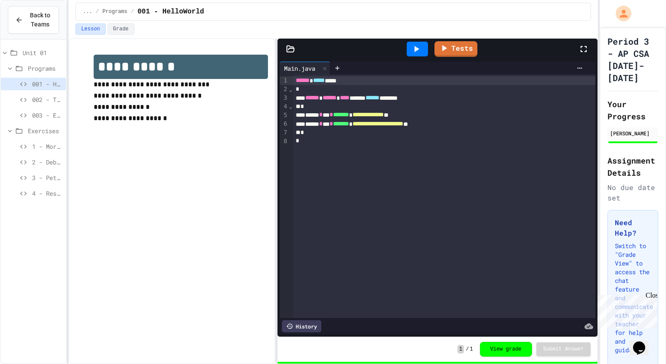
click at [40, 147] on span "1 - Morning Routine Fix" at bounding box center [47, 146] width 30 height 9
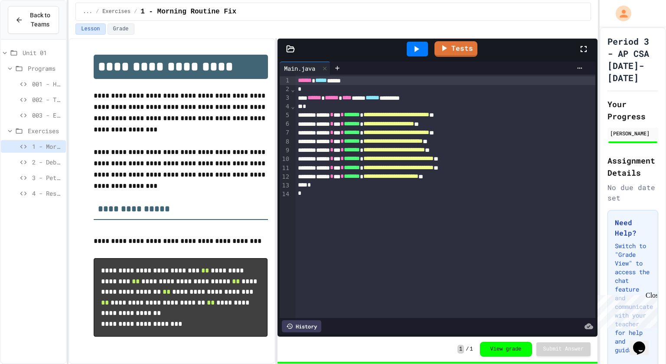
click at [416, 55] on div at bounding box center [417, 49] width 21 height 15
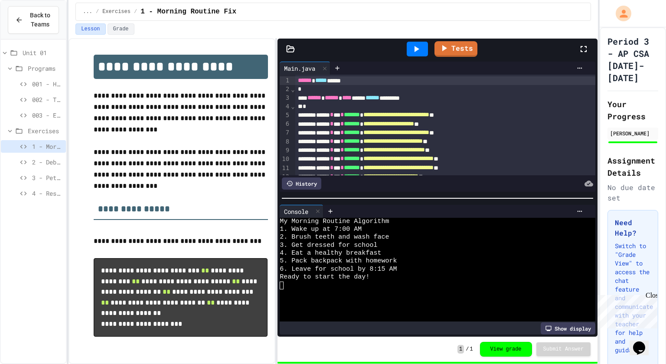
click at [36, 180] on span "3 - Pet Profile Fix" at bounding box center [47, 177] width 30 height 9
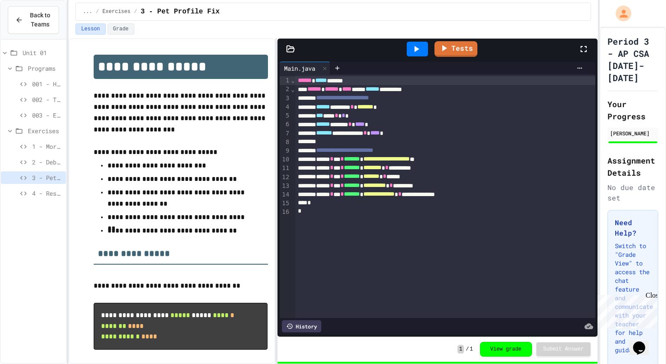
click at [46, 197] on div "4 - Restaurant Order System" at bounding box center [33, 193] width 65 height 13
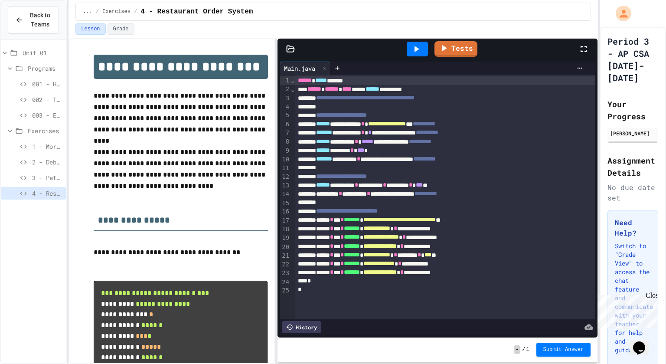
scroll to position [36, 0]
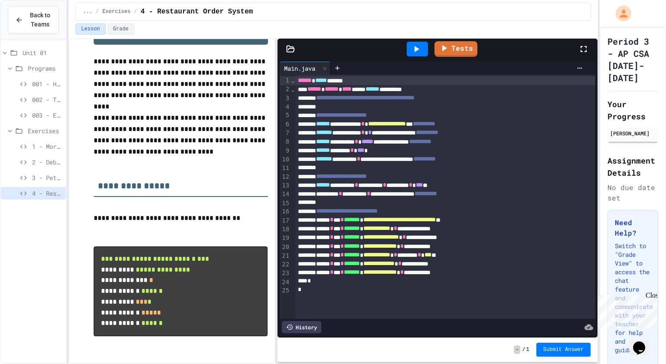
click at [421, 50] on icon at bounding box center [416, 49] width 10 height 10
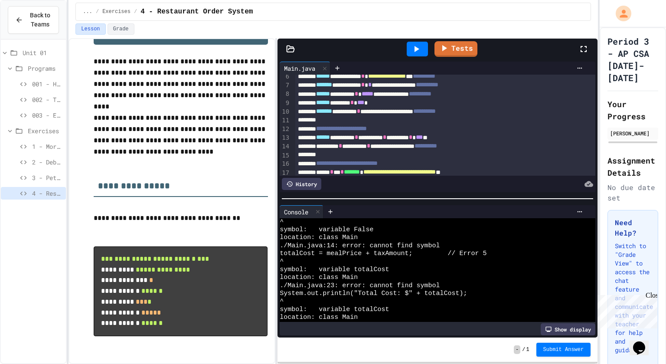
scroll to position [49, 0]
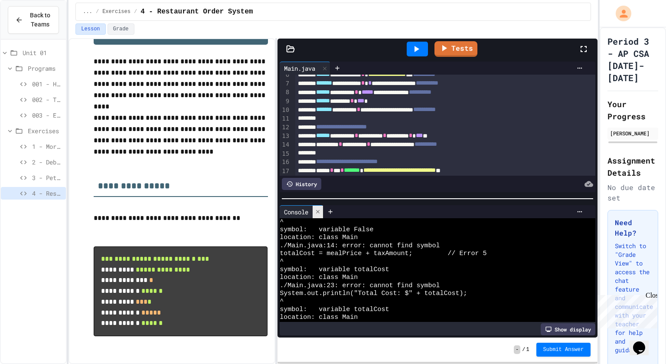
click at [318, 212] on icon at bounding box center [317, 211] width 3 height 3
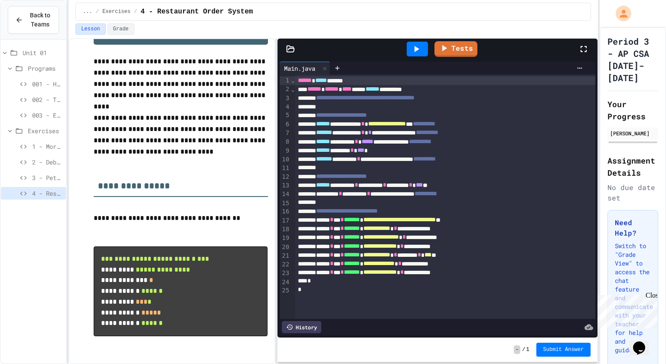
click at [396, 184] on div "****** ********* * ********* * ******** * *** **" at bounding box center [445, 185] width 301 height 9
click at [422, 46] on div at bounding box center [417, 49] width 21 height 15
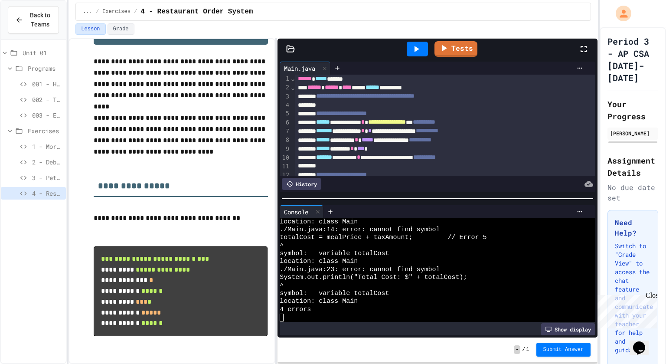
scroll to position [3, 0]
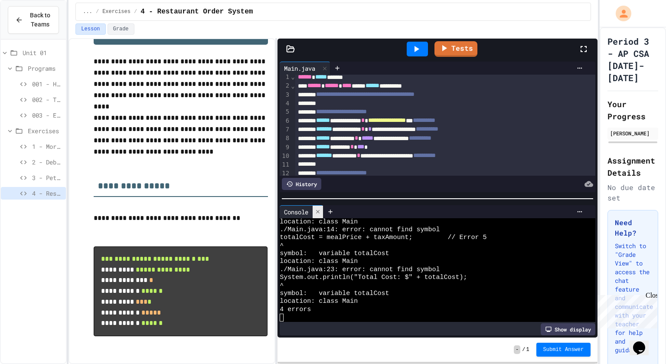
click at [318, 213] on icon at bounding box center [317, 211] width 3 height 3
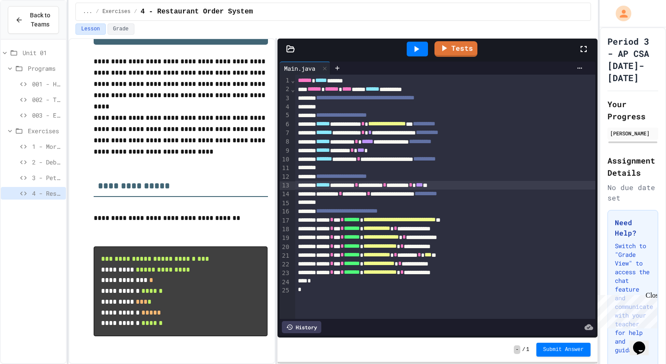
click at [418, 48] on icon at bounding box center [417, 49] width 5 height 6
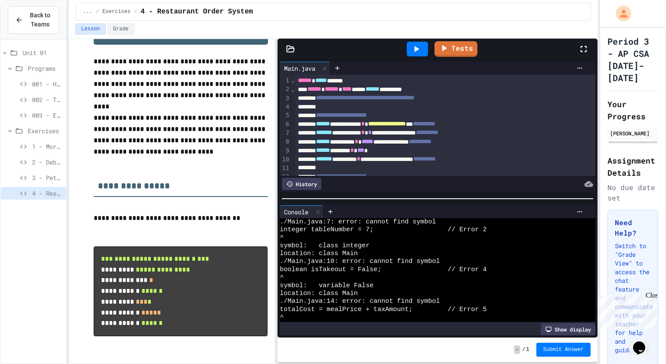
click at [332, 132] on span "*******" at bounding box center [324, 132] width 16 height 6
click at [413, 155] on div "**********" at bounding box center [445, 159] width 301 height 9
click at [420, 46] on icon at bounding box center [416, 49] width 10 height 10
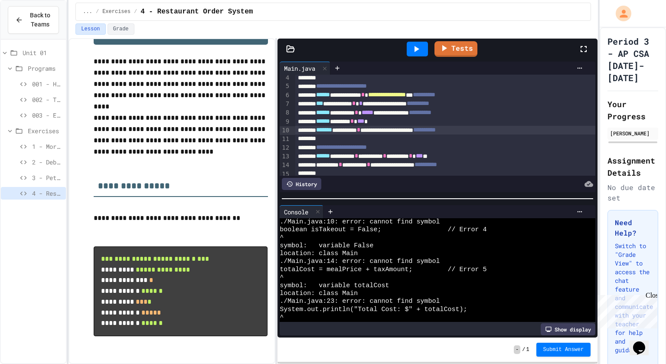
scroll to position [35, 0]
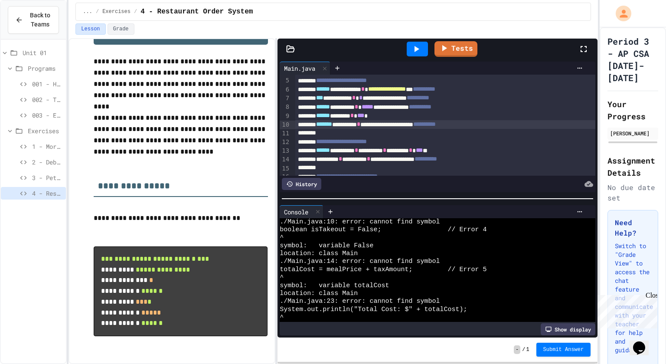
click at [413, 123] on div "**********" at bounding box center [445, 124] width 301 height 9
click at [419, 42] on div at bounding box center [417, 49] width 21 height 15
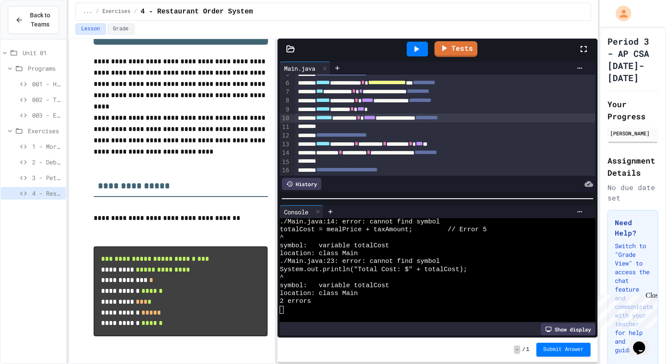
scroll to position [45, 0]
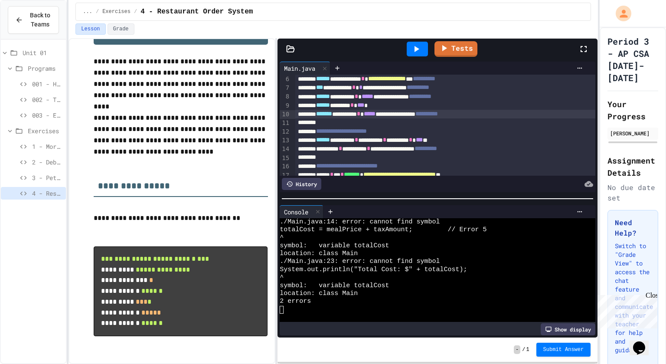
click at [330, 150] on div "**********" at bounding box center [445, 148] width 301 height 9
click at [327, 147] on div "**********" at bounding box center [445, 148] width 301 height 9
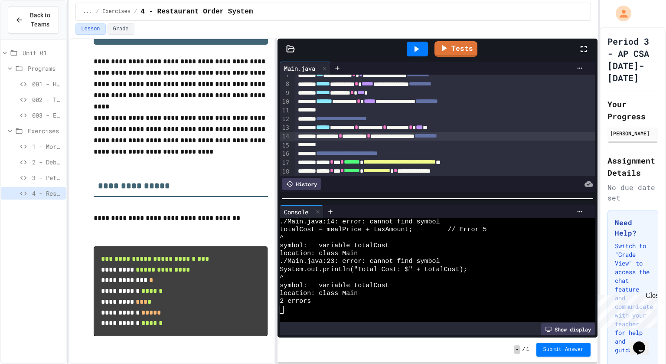
scroll to position [59, 0]
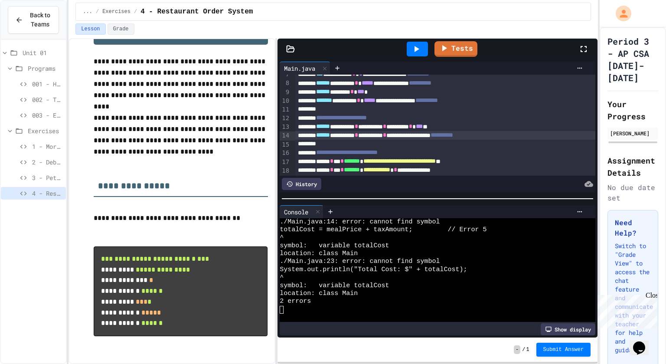
click at [417, 52] on icon at bounding box center [416, 49] width 10 height 10
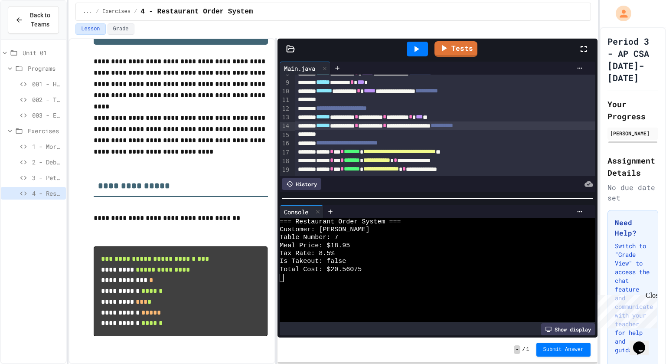
scroll to position [70, 0]
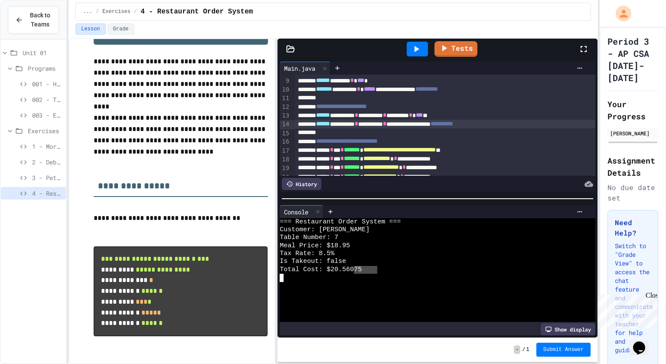
drag, startPoint x: 352, startPoint y: 268, endPoint x: 382, endPoint y: 272, distance: 30.1
click at [382, 272] on div "Total Cost: $20.560 75" at bounding box center [434, 270] width 308 height 8
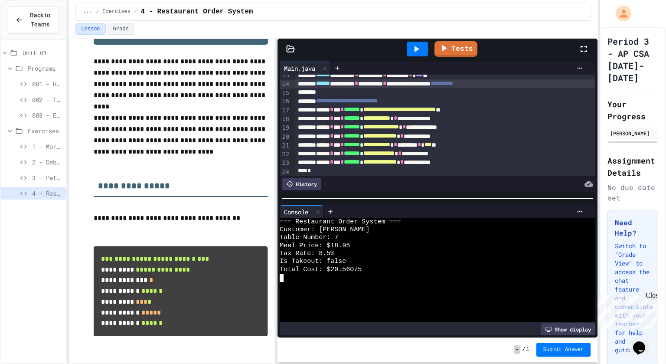
scroll to position [121, 0]
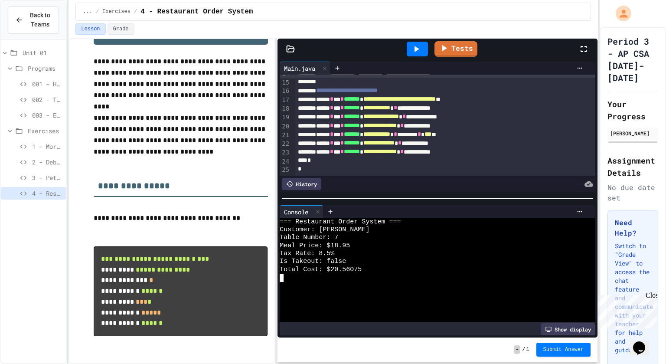
type textarea "**"
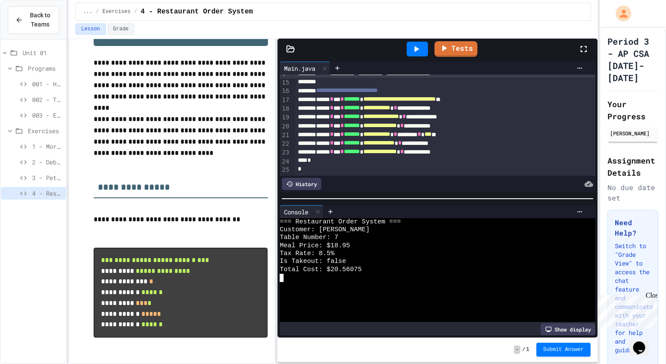
scroll to position [36, 0]
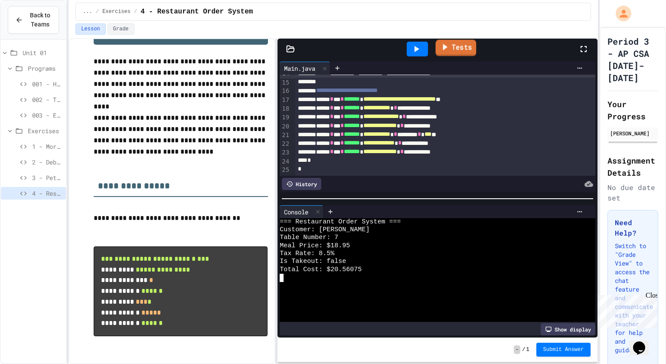
click at [455, 51] on link "Tests" at bounding box center [456, 48] width 41 height 16
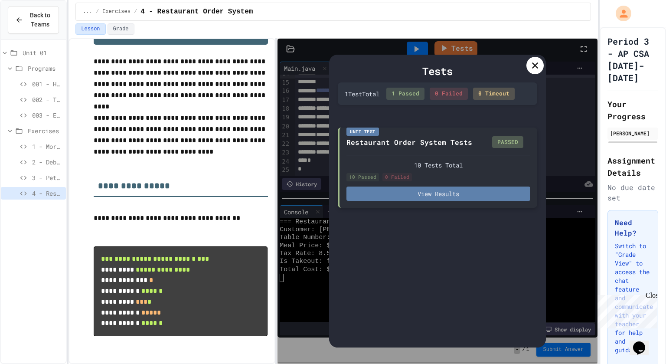
click at [460, 190] on button "View Results" at bounding box center [439, 194] width 184 height 14
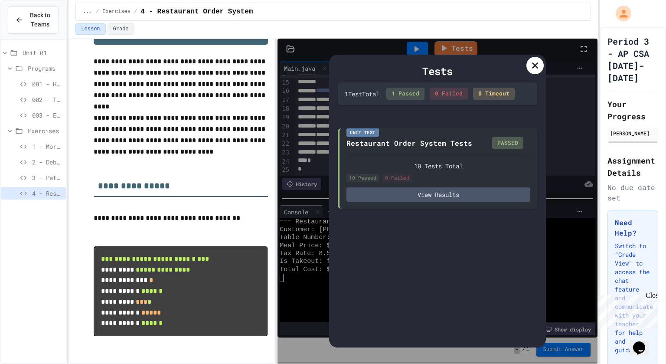
scroll to position [0, 0]
click at [529, 66] on div at bounding box center [535, 65] width 17 height 17
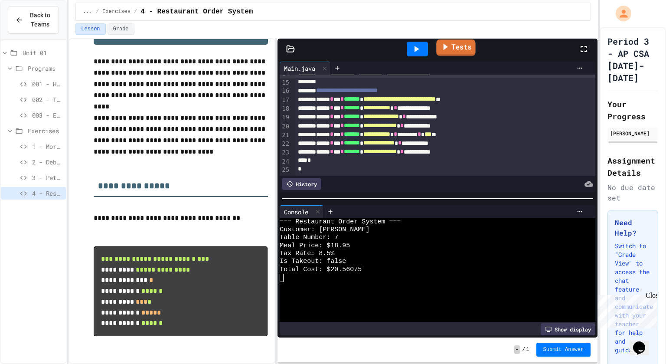
click at [466, 48] on link "Tests" at bounding box center [456, 47] width 39 height 16
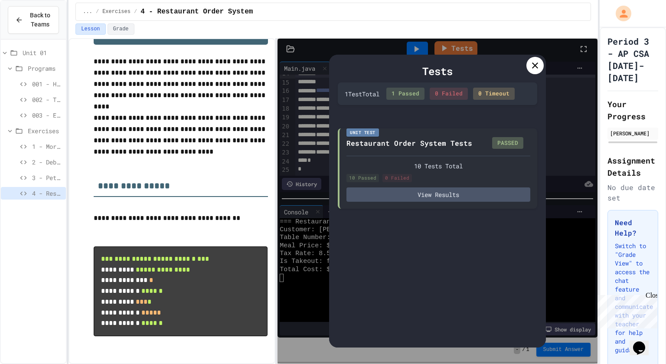
click at [534, 68] on icon at bounding box center [535, 65] width 10 height 10
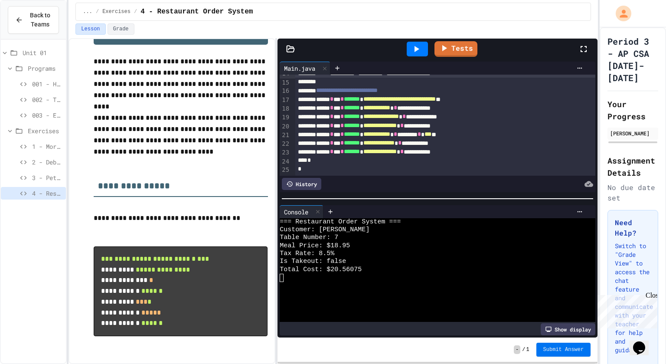
click at [567, 345] on button "Submit Answer" at bounding box center [564, 350] width 55 height 14
